Goal: Navigation & Orientation: Find specific page/section

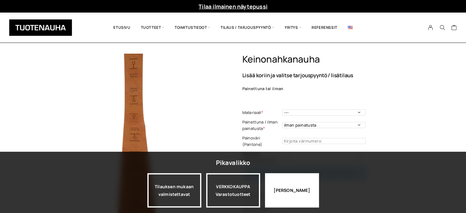
click at [288, 191] on div "[PERSON_NAME]" at bounding box center [292, 190] width 54 height 34
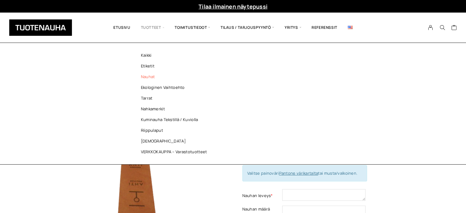
click at [150, 78] on link "Nauhat" at bounding box center [175, 76] width 89 height 11
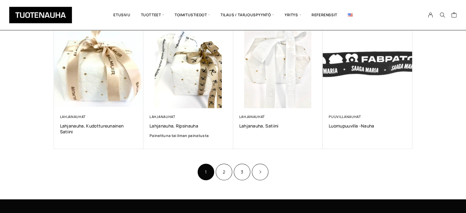
scroll to position [479, 0]
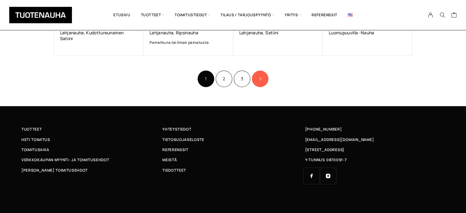
click at [263, 74] on link "Product Pagination" at bounding box center [260, 78] width 17 height 17
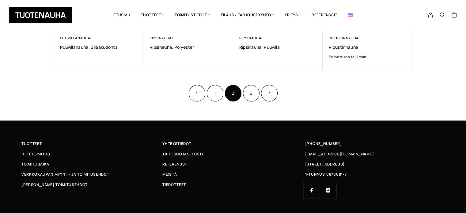
scroll to position [460, 0]
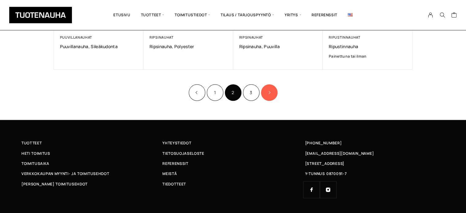
click at [264, 95] on link "Product Pagination" at bounding box center [269, 92] width 17 height 17
